Goal: Communication & Community: Answer question/provide support

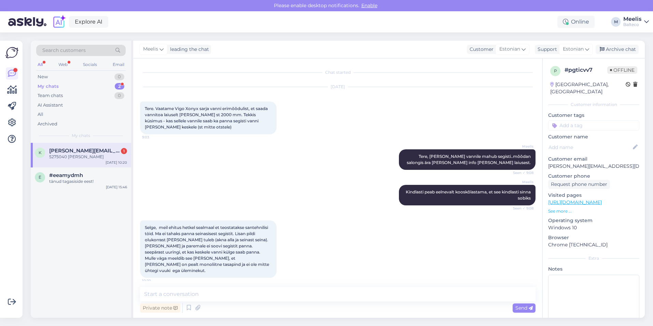
scroll to position [22, 0]
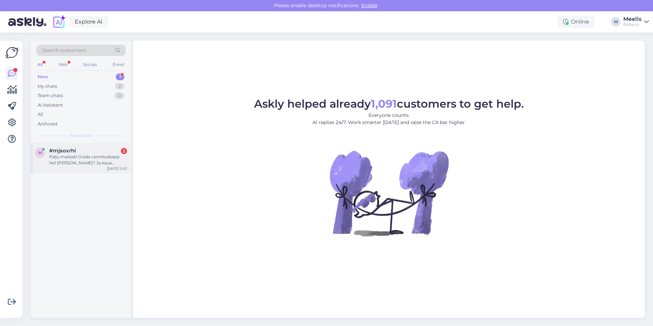
click at [82, 162] on div "Palju maksab Grada vannitoakapp 140 [PERSON_NAME]? Ja kaua tellimine aega võtab?" at bounding box center [88, 160] width 78 height 12
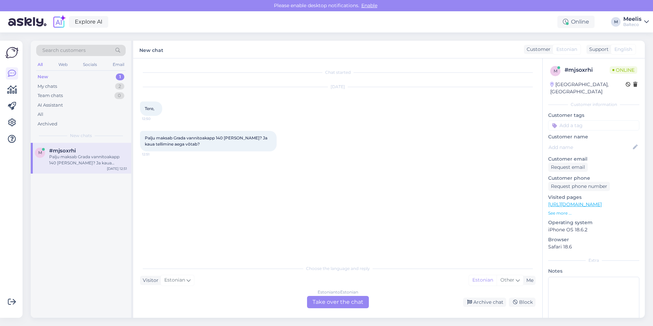
click at [326, 303] on div "Estonian to Estonian Take over the chat" at bounding box center [338, 302] width 62 height 12
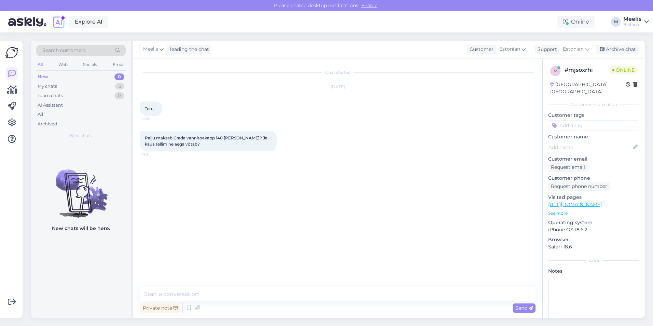
click at [288, 285] on div "Chat started Oct 15 2025 Tere, 12:50 Palju maksab Grada vannitoakapp 140 cm lai…" at bounding box center [337, 187] width 409 height 259
click at [287, 290] on textarea at bounding box center [337, 294] width 395 height 14
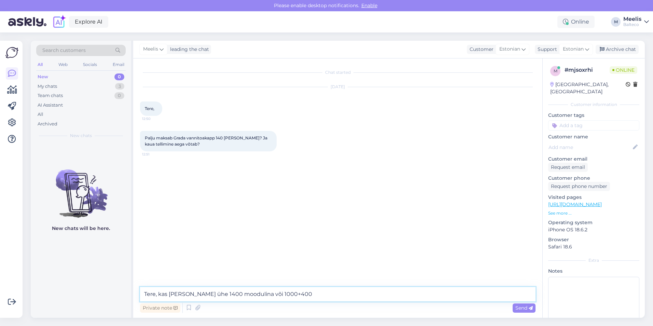
click at [251, 292] on textarea "Tere, kas kapp ühe 1400 moodulina või 1000+400" at bounding box center [337, 294] width 395 height 14
type textarea "Tere, kas [PERSON_NAME] ühe 1400 moodulina või kahe moodulina 1000+400"
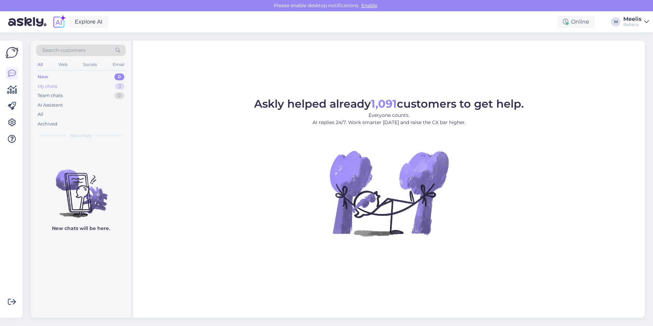
click at [48, 84] on div "My chats" at bounding box center [47, 86] width 19 height 7
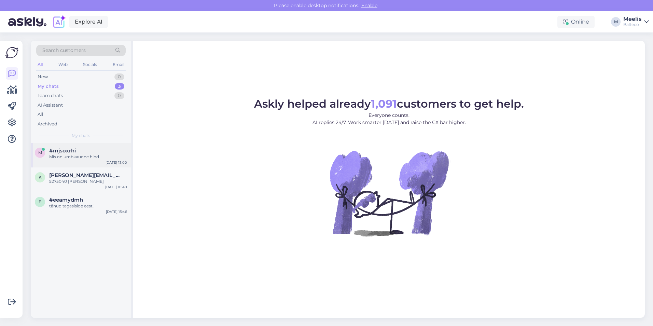
click at [86, 153] on div "#mjsoxrhi" at bounding box center [88, 151] width 78 height 6
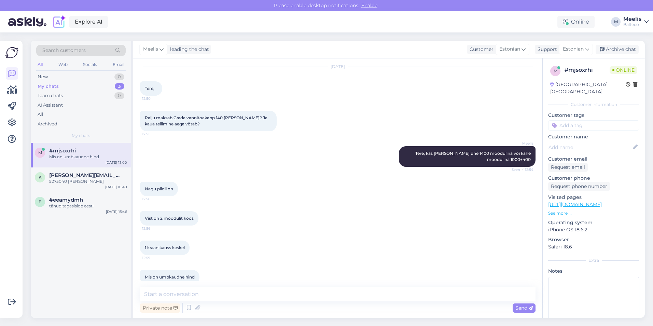
scroll to position [31, 0]
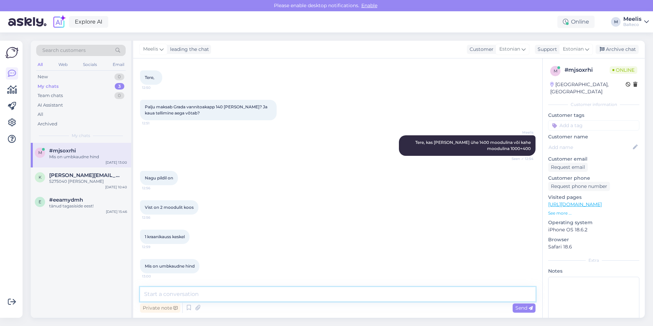
click at [181, 292] on textarea at bounding box center [337, 294] width 395 height 14
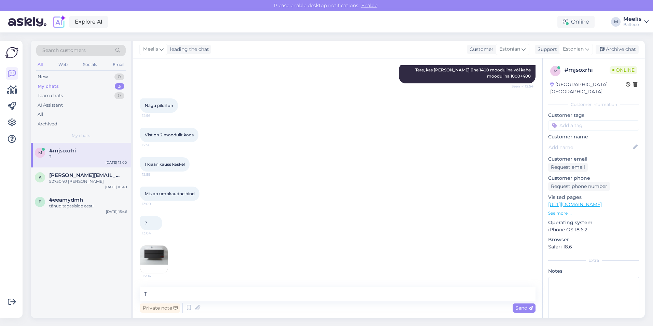
click at [151, 256] on img at bounding box center [153, 258] width 27 height 27
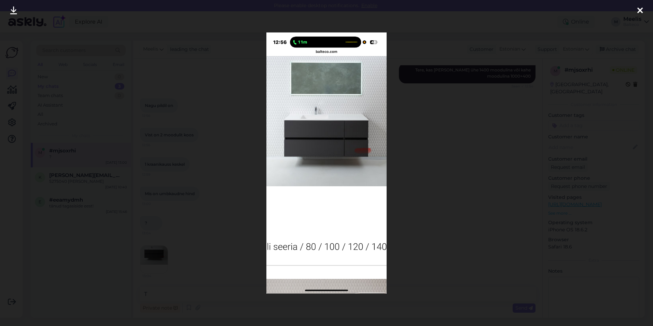
click at [493, 208] on div at bounding box center [326, 163] width 653 height 326
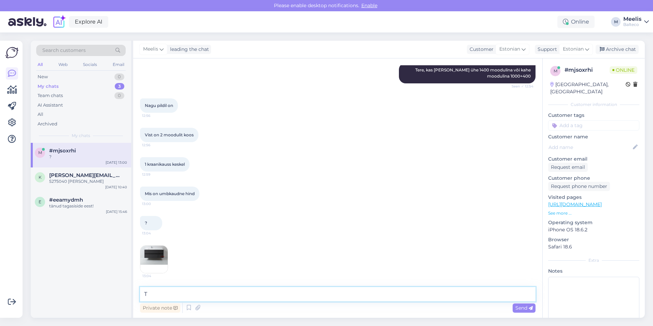
click at [237, 287] on textarea "T" at bounding box center [337, 294] width 395 height 14
drag, startPoint x: 212, startPoint y: 293, endPoint x: 95, endPoint y: 298, distance: 117.3
click at [95, 298] on div "Search customers All Web Socials Email New 0 My chats 3 Team chats 0 AI Assista…" at bounding box center [338, 179] width 614 height 277
type textarea "Tere, kahe mooduliga ei saa keskel olla. Kas vaskul või [PERSON_NAME] 100O mood…"
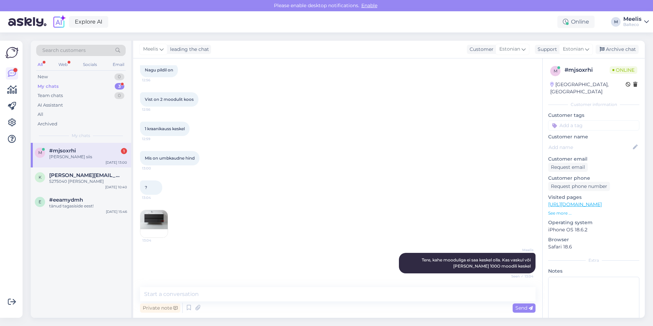
scroll to position [168, 0]
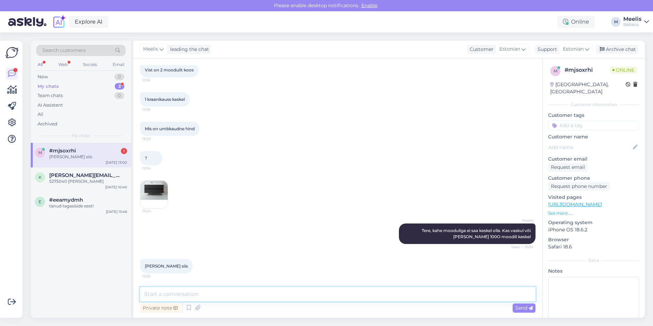
click at [153, 299] on textarea at bounding box center [337, 294] width 395 height 14
click at [172, 294] on textarea "Plaun saate [PERSON_NAME]. Paneme pakkumise meilile. Mis on värvi eelistus" at bounding box center [337, 294] width 395 height 14
type textarea "Plaun saatke [PERSON_NAME]. Paneme pakkumise meilile. Mis on värvi eelistus"
click at [518, 306] on span "Send" at bounding box center [523, 308] width 17 height 6
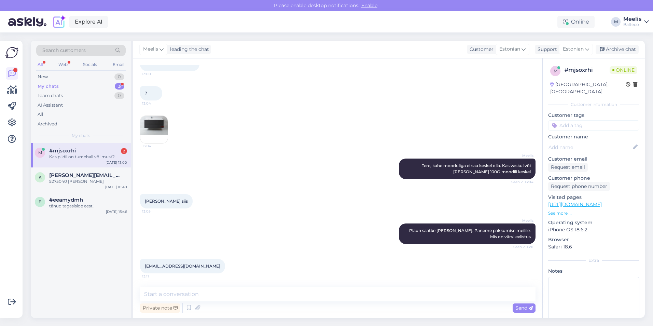
scroll to position [263, 0]
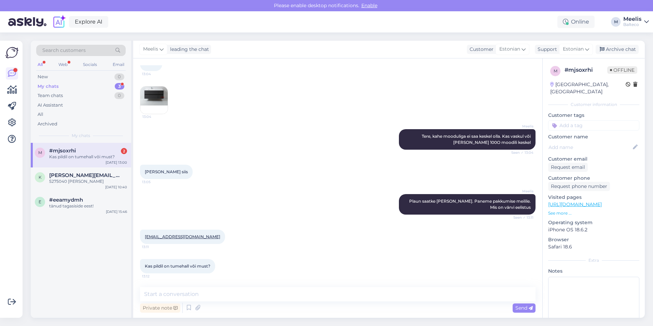
click at [149, 88] on img at bounding box center [153, 99] width 27 height 27
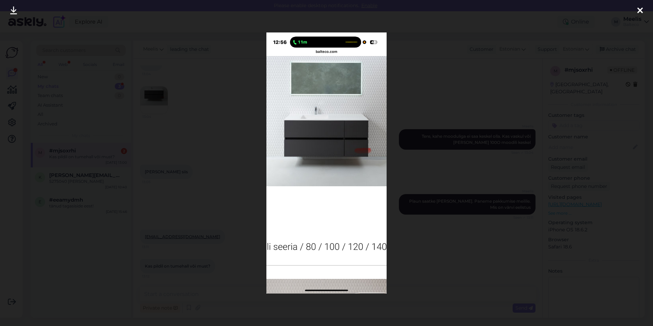
drag, startPoint x: 578, startPoint y: 178, endPoint x: 529, endPoint y: 188, distance: 50.4
click at [576, 178] on div at bounding box center [326, 163] width 653 height 326
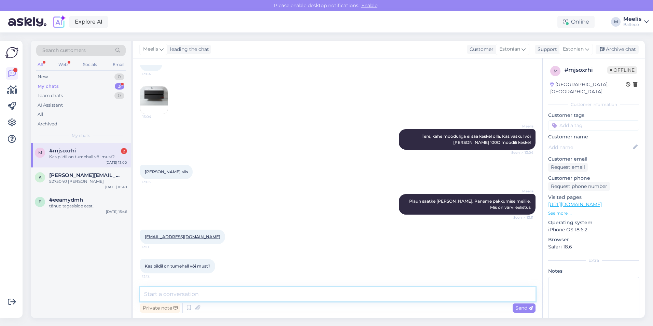
click at [236, 295] on textarea at bounding box center [337, 294] width 395 height 14
type textarea "graphite"
